Goal: Navigation & Orientation: Go to known website

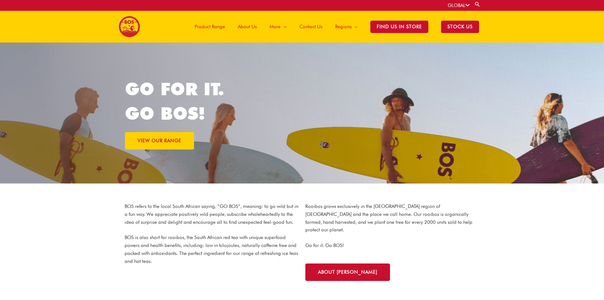
click at [467, 3] on icon at bounding box center [468, 5] width 4 height 5
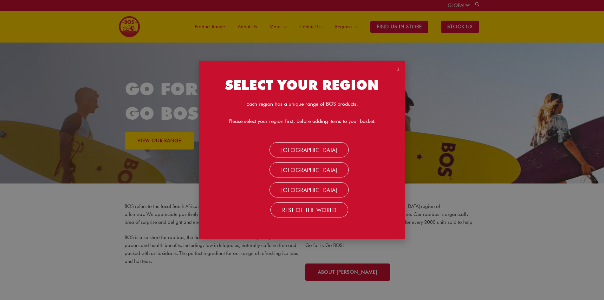
click at [342, 61] on div "SELECT YOUR REGION Each region has a unique range of BOS products. Please selec…" at bounding box center [302, 150] width 206 height 179
